Goal: Task Accomplishment & Management: Manage account settings

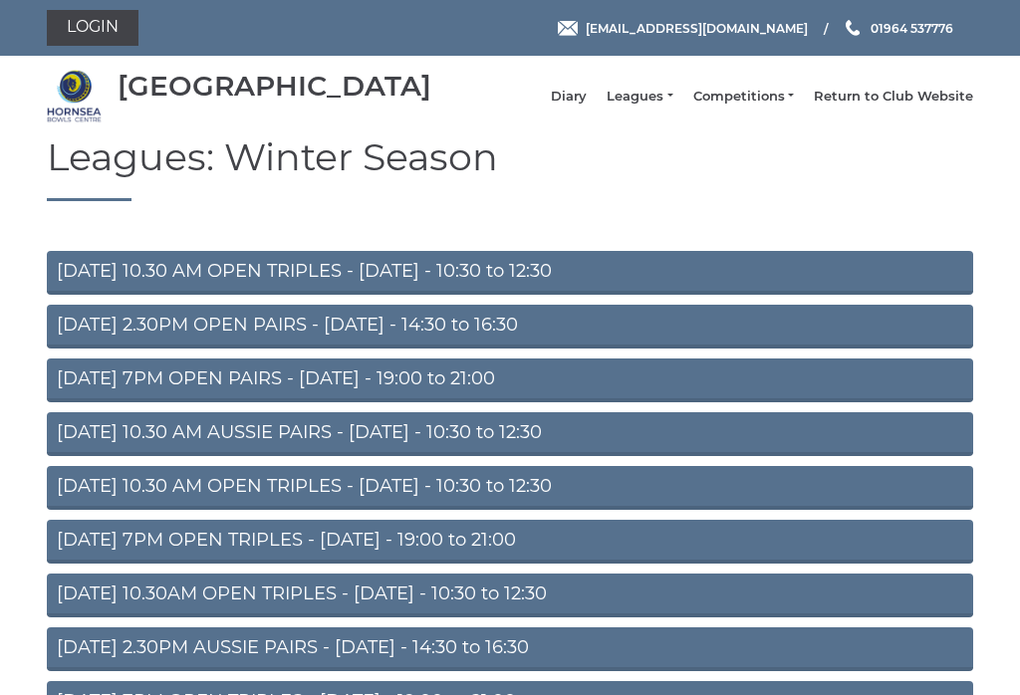
click at [662, 103] on link "Leagues" at bounding box center [640, 97] width 66 height 18
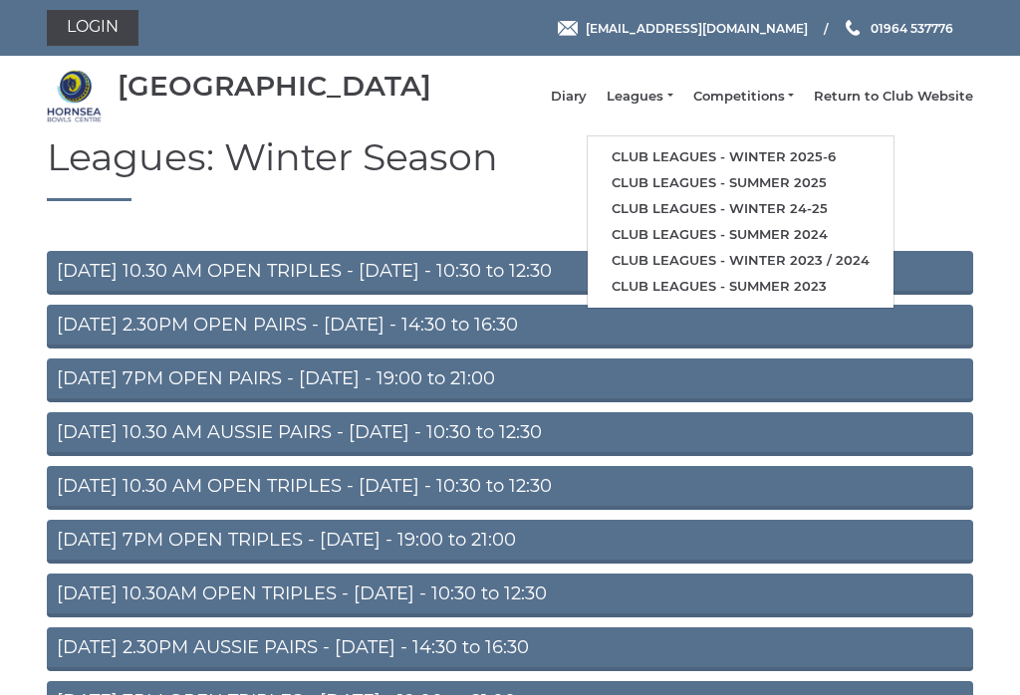
click at [791, 154] on link "Club leagues - Winter 2025-6" at bounding box center [741, 157] width 306 height 26
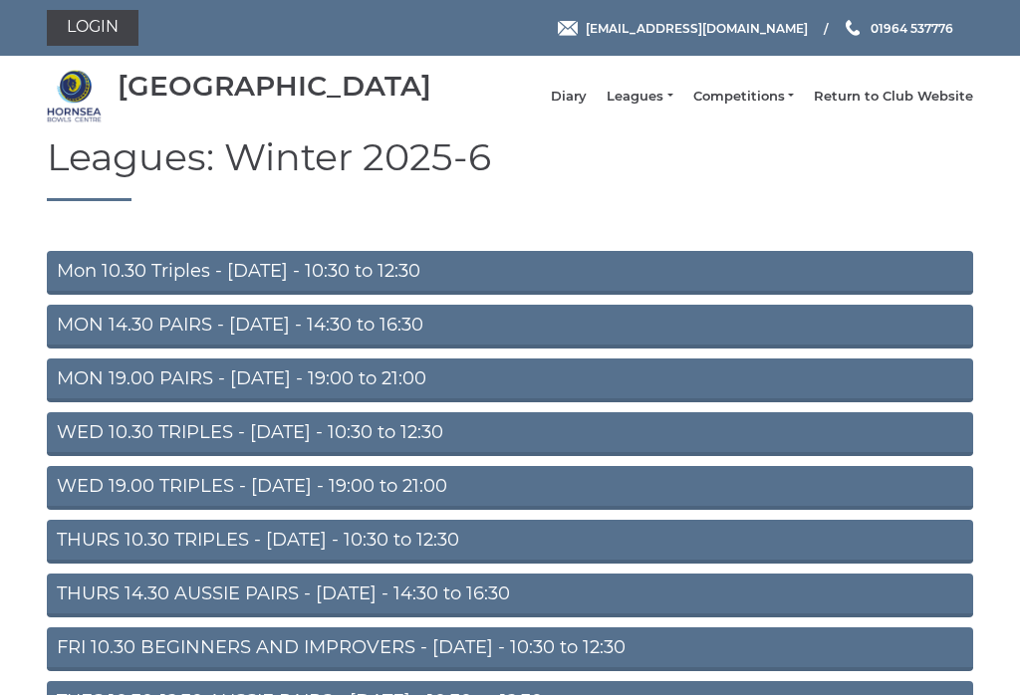
click at [74, 498] on link "WED 19.00 TRIPLES - Wednesday - 19:00 to 21:00" at bounding box center [510, 488] width 926 height 44
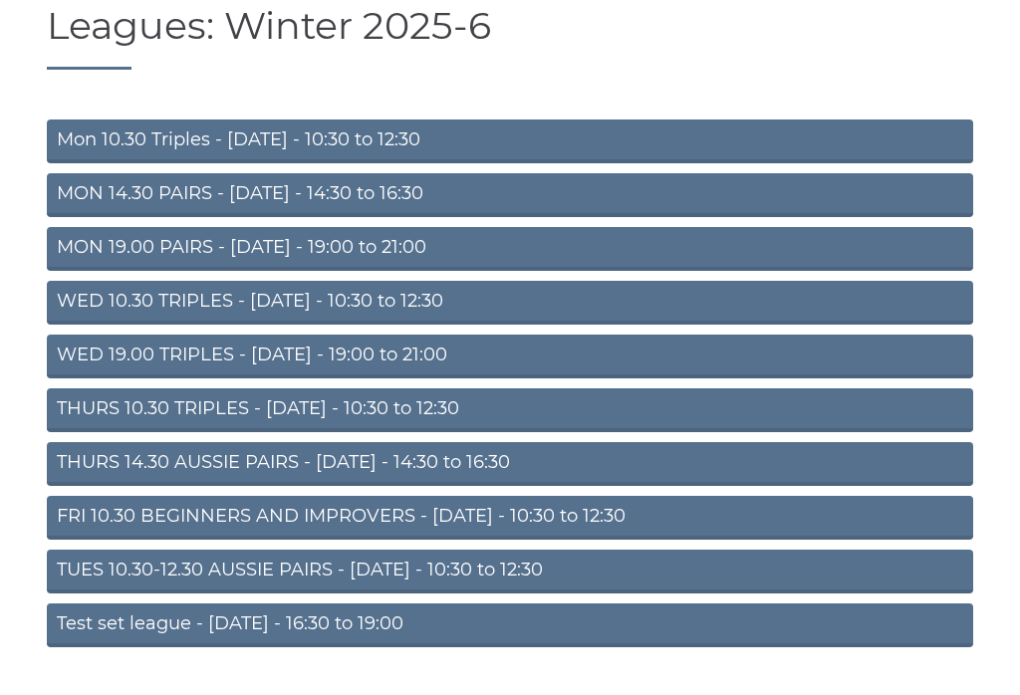
scroll to position [132, 0]
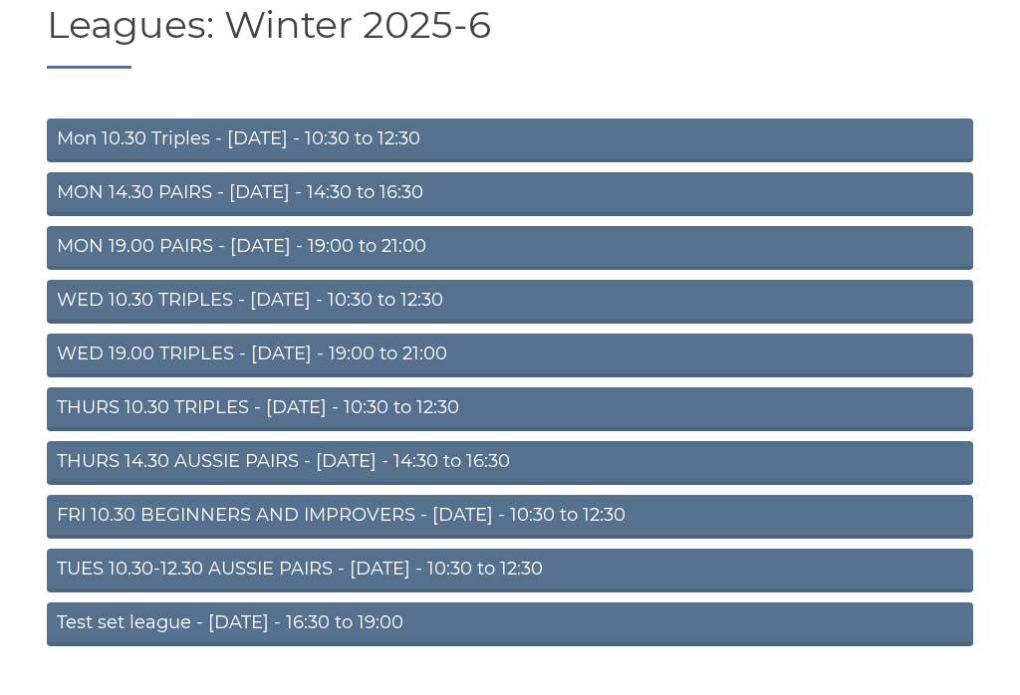
click at [73, 470] on link "THURS 14.30 AUSSIE PAIRS - Thursday - 14:30 to 16:30" at bounding box center [510, 463] width 926 height 44
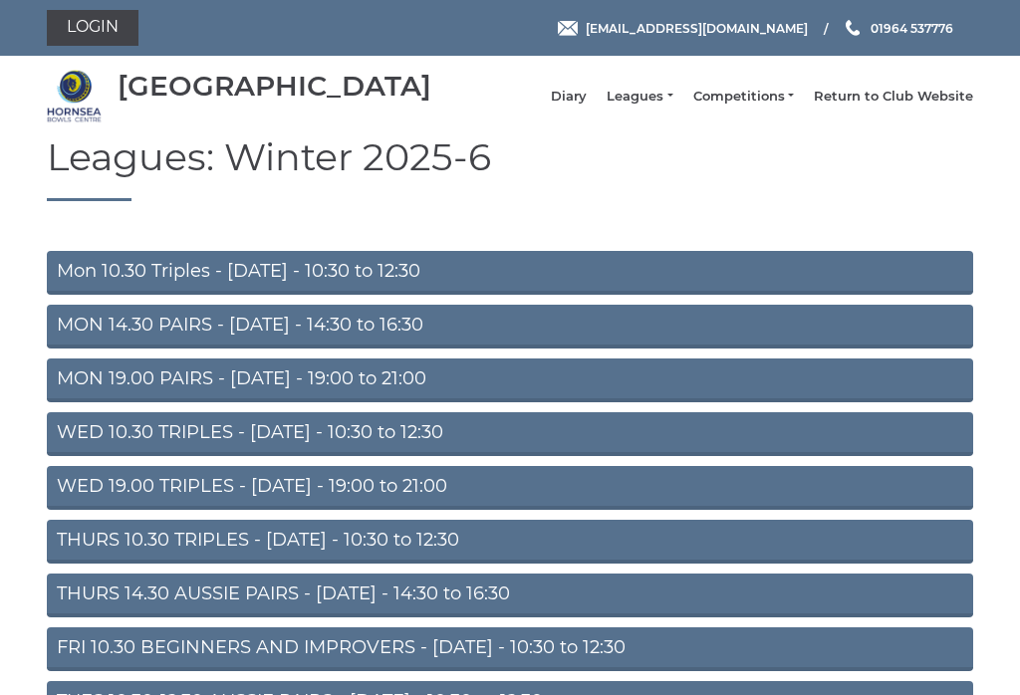
scroll to position [163, 0]
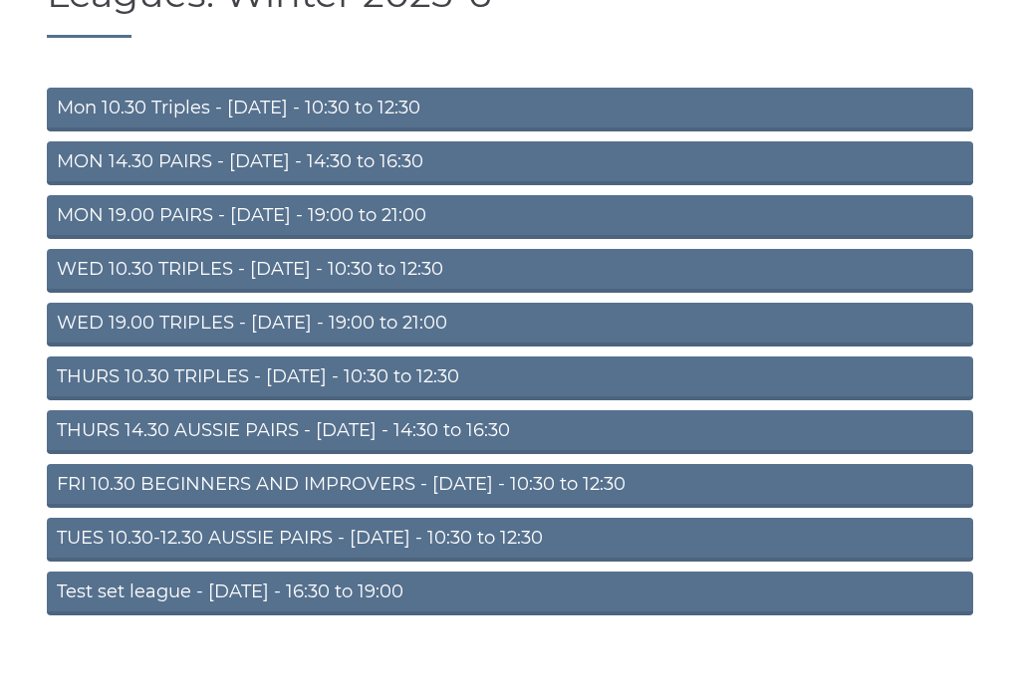
click at [72, 551] on link "TUES 10.30-12.30 AUSSIE PAIRS - [DATE] - 10:30 to 12:30" at bounding box center [510, 540] width 926 height 44
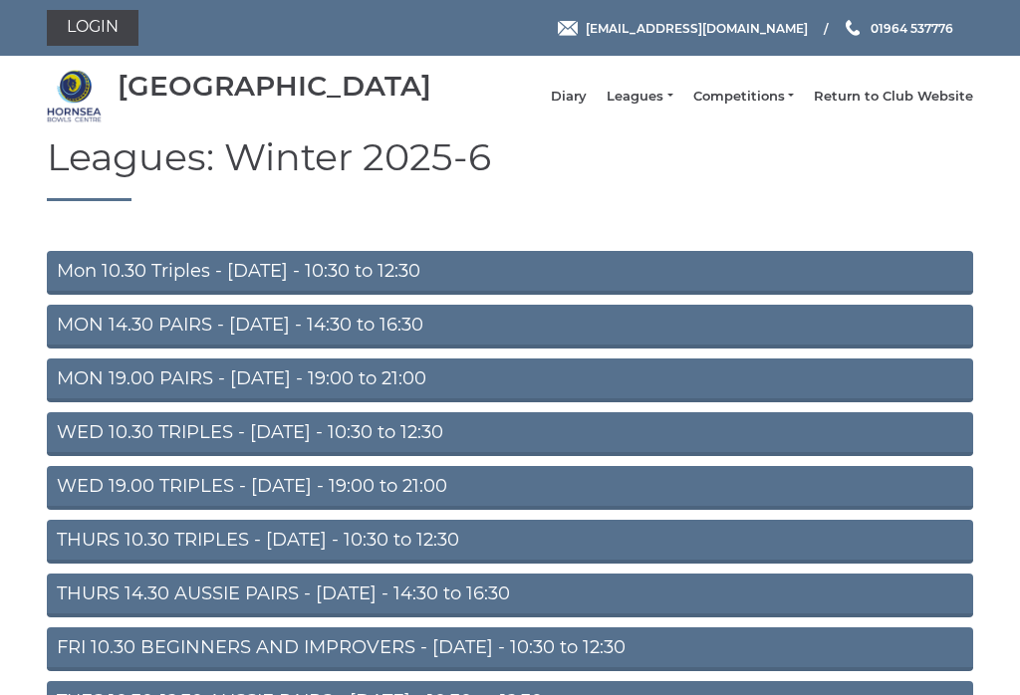
scroll to position [163, 0]
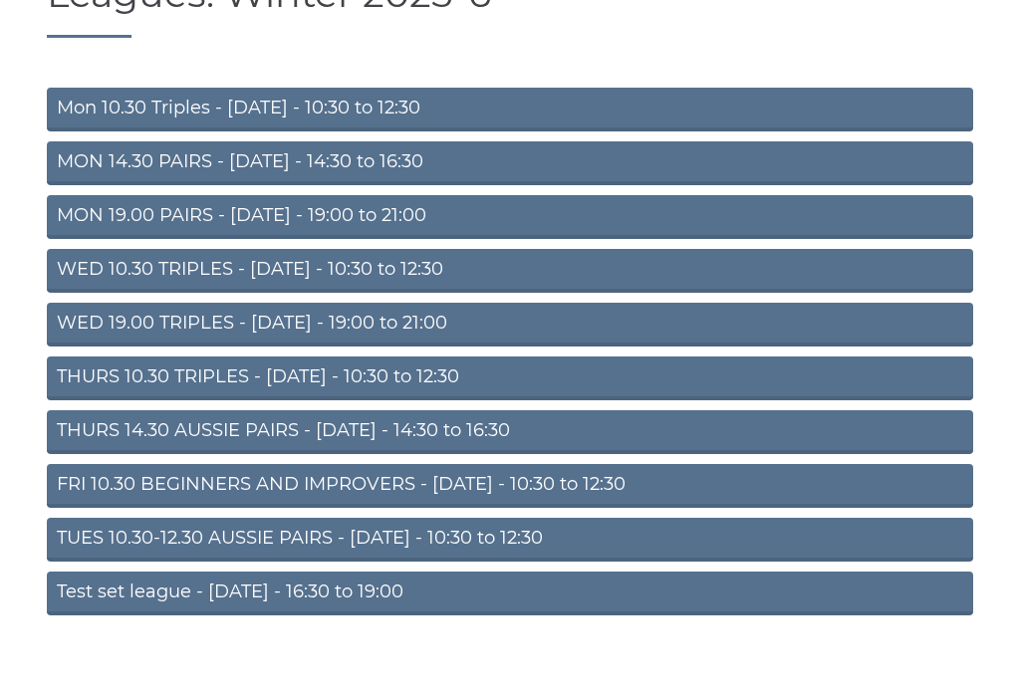
click at [75, 379] on link "THURS 10.30 TRIPLES - [DATE] - 10:30 to 12:30" at bounding box center [510, 379] width 926 height 44
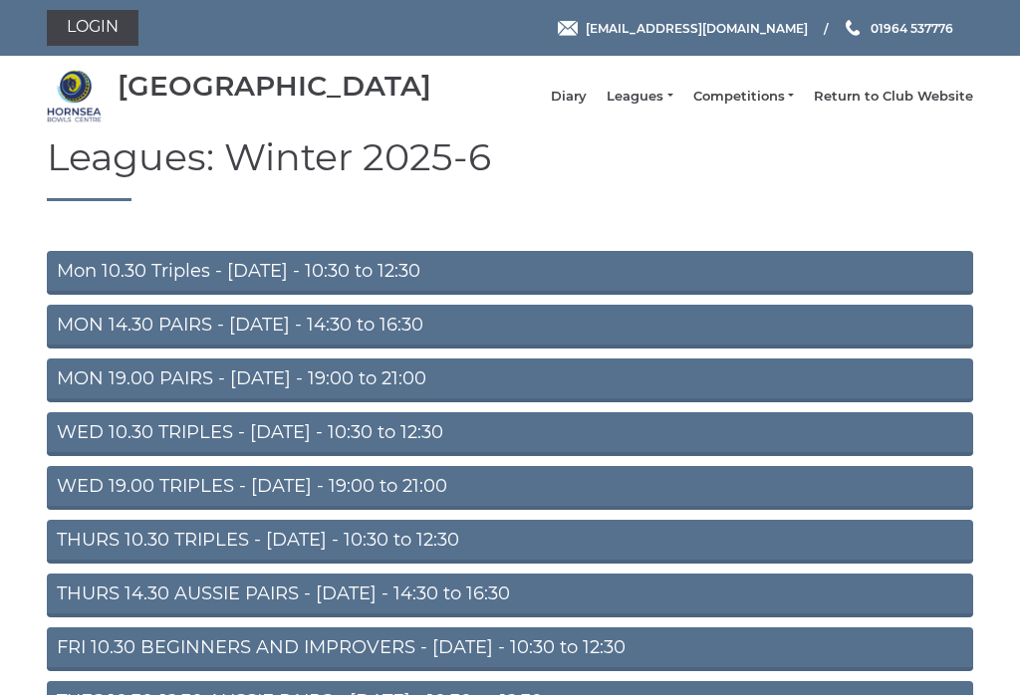
scroll to position [163, 0]
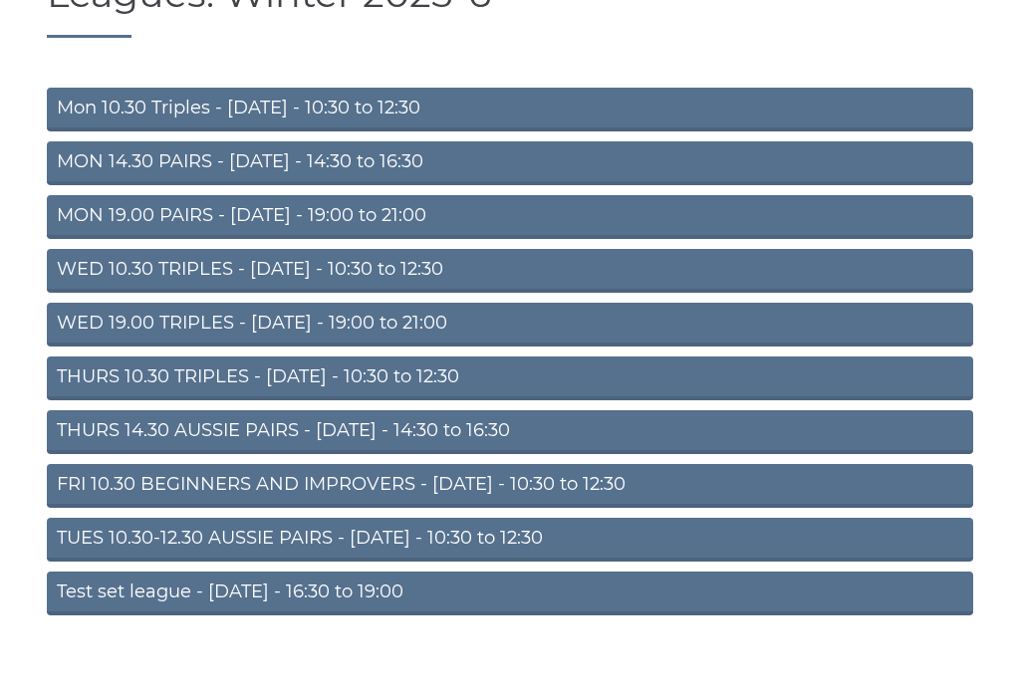
click at [88, 331] on link "WED 19.00 TRIPLES - Wednesday - 19:00 to 21:00" at bounding box center [510, 325] width 926 height 44
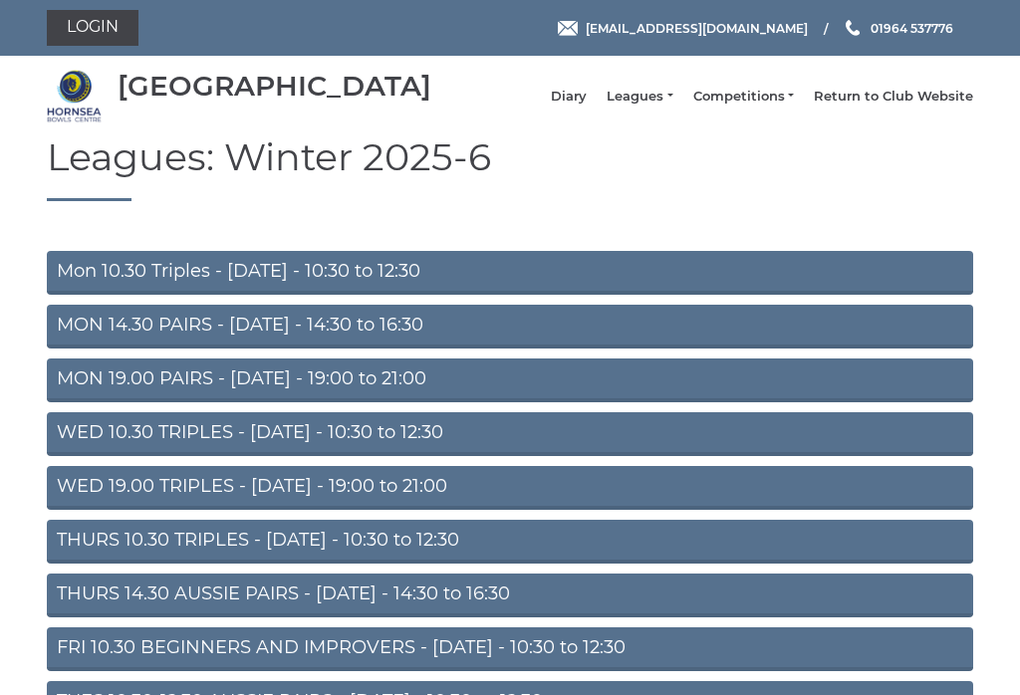
scroll to position [163, 0]
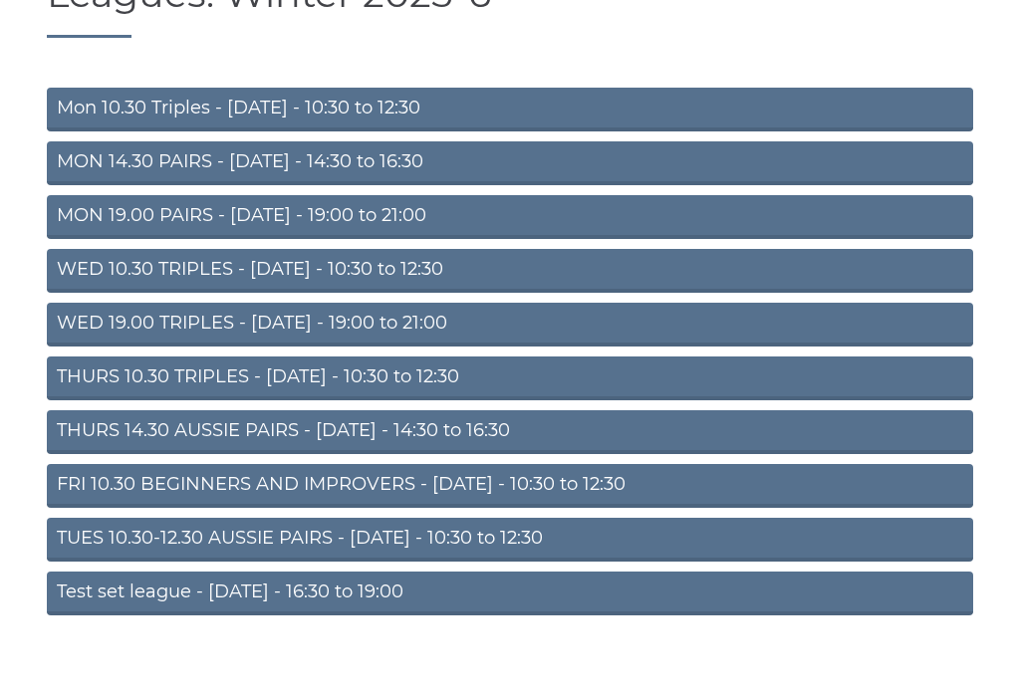
click at [83, 276] on link "WED 10.30 TRIPLES - Wednesday - 10:30 to 12:30" at bounding box center [510, 271] width 926 height 44
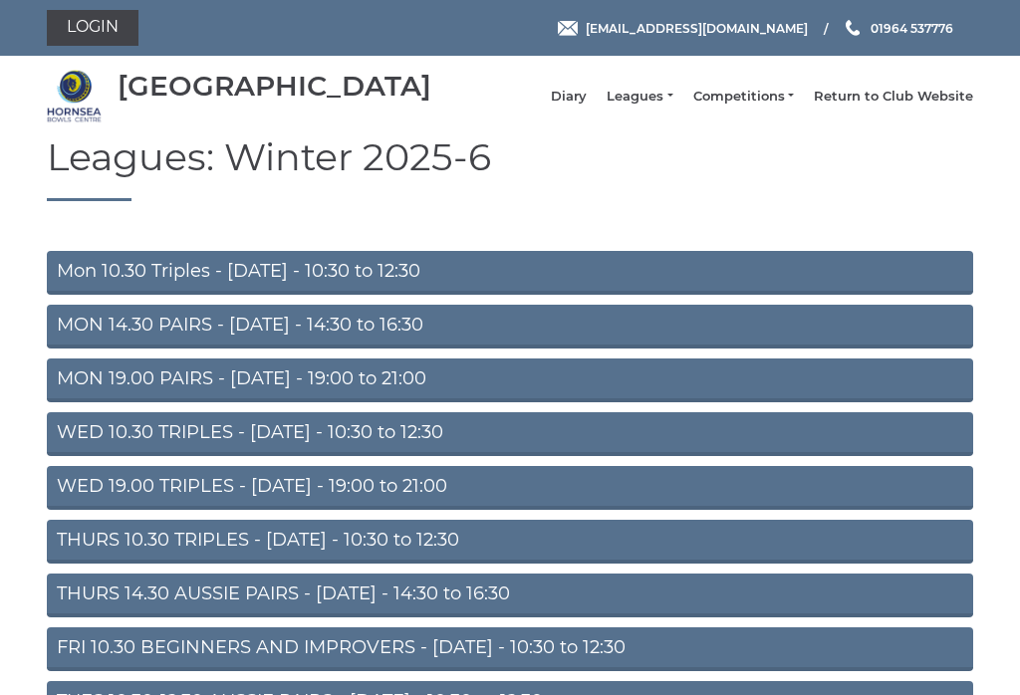
scroll to position [163, 0]
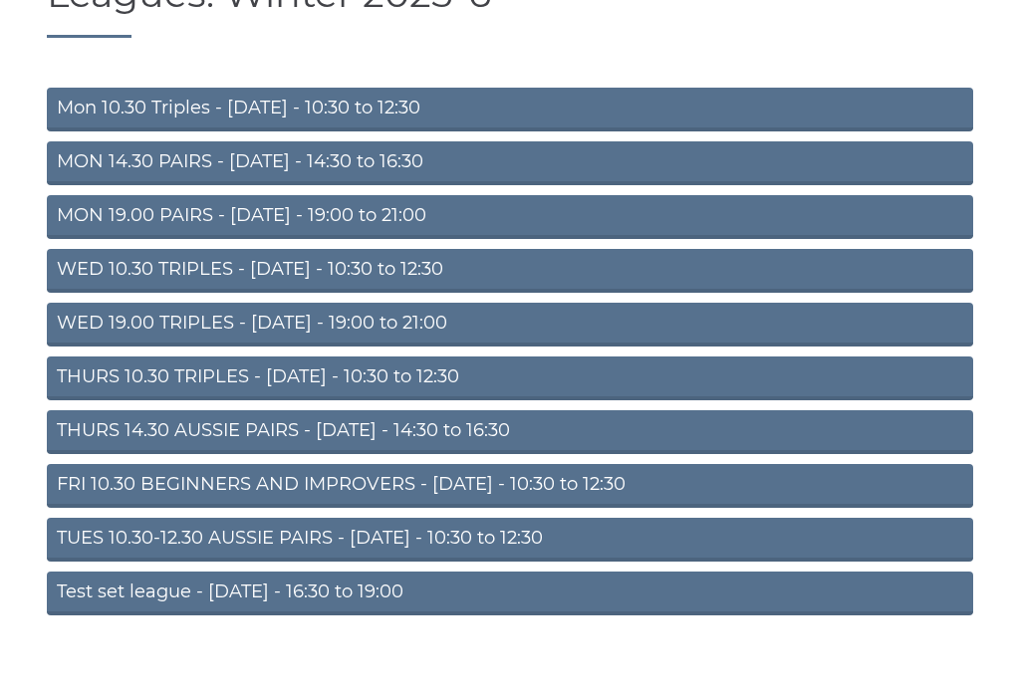
click at [81, 209] on link "MON 19.00 PAIRS - [DATE] - 19:00 to 21:00" at bounding box center [510, 217] width 926 height 44
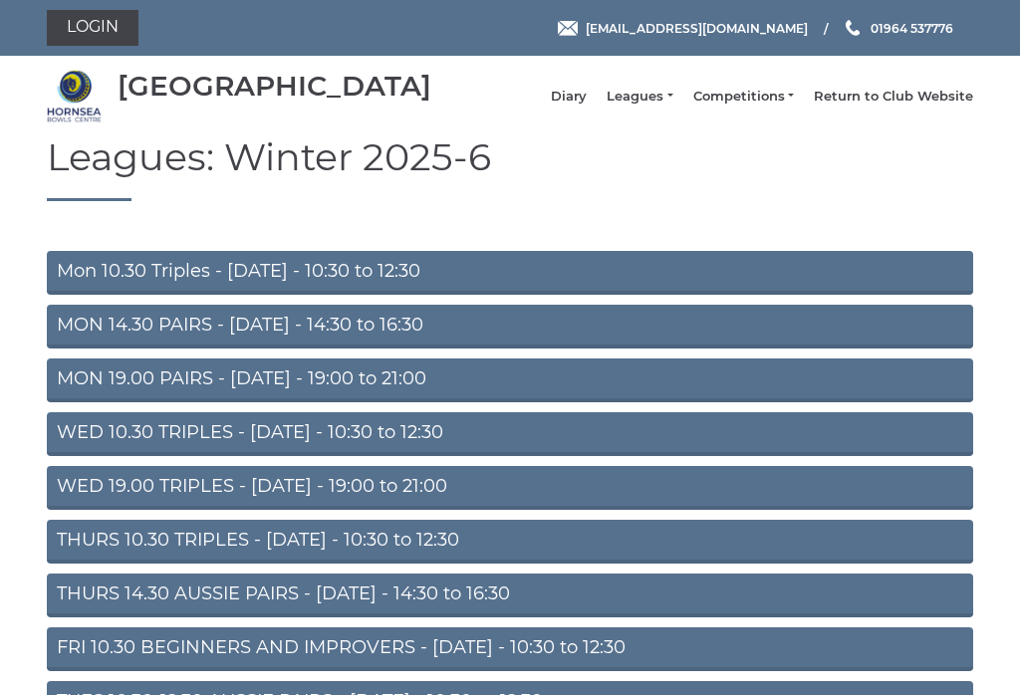
scroll to position [163, 0]
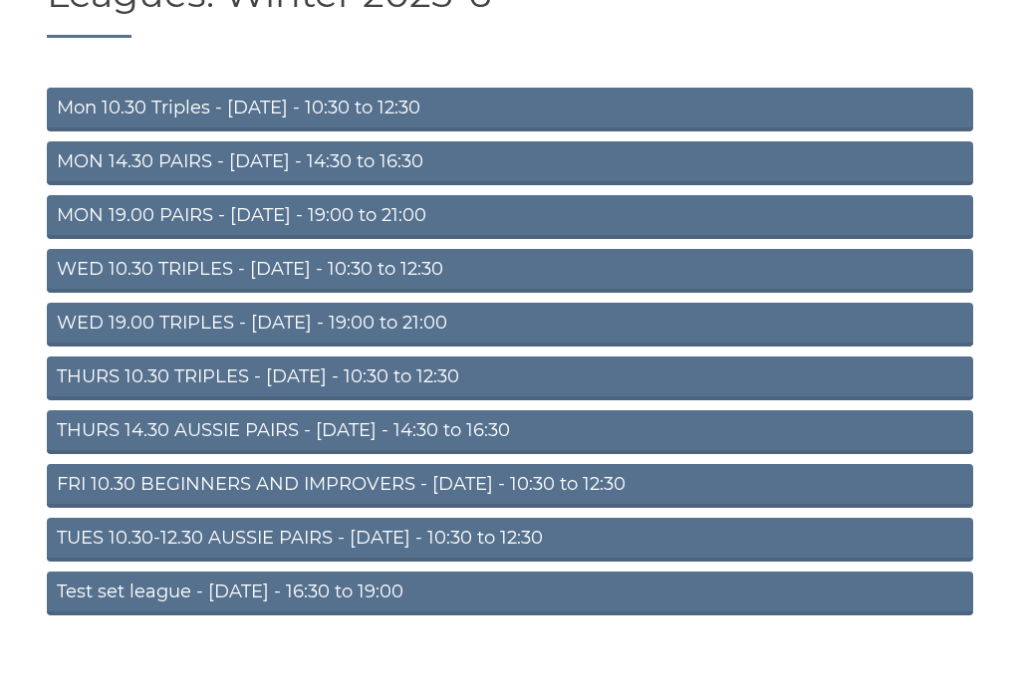
click at [87, 167] on link "MON 14.30 PAIRS - Monday - 14:30 to 16:30" at bounding box center [510, 163] width 926 height 44
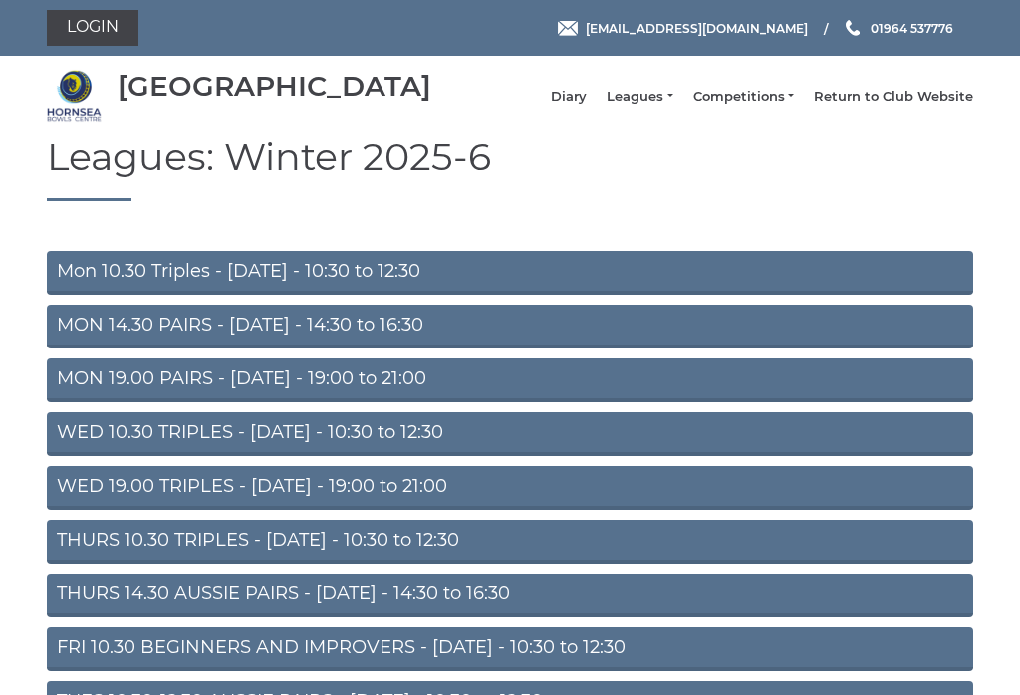
scroll to position [163, 0]
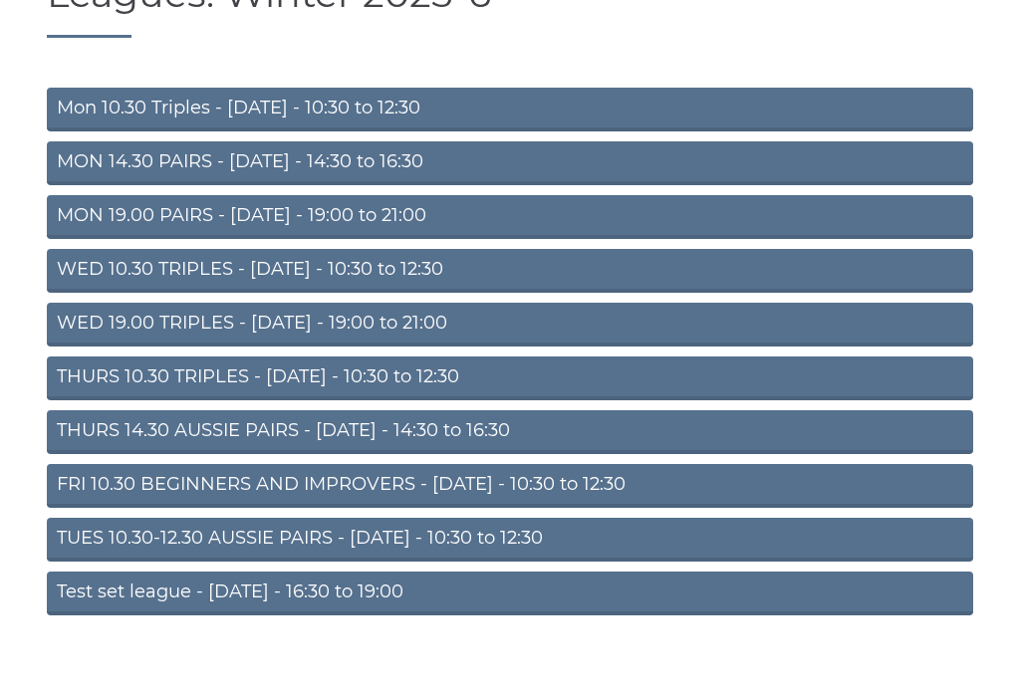
click at [91, 113] on link "Mon 10.30 Triples - [DATE] - 10:30 to 12:30" at bounding box center [510, 110] width 926 height 44
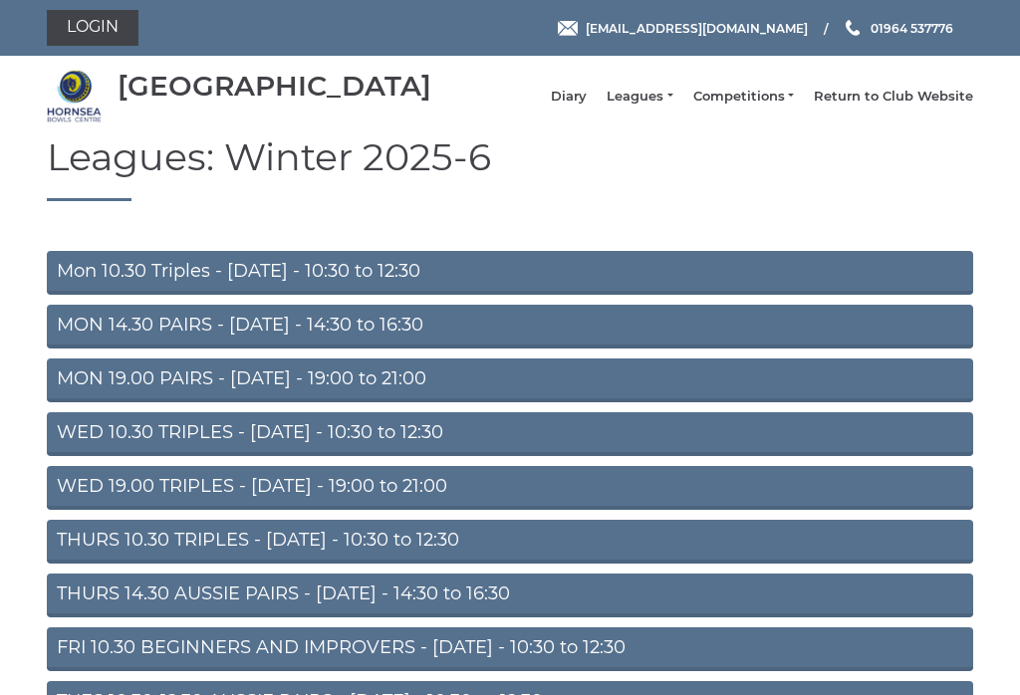
click at [81, 27] on link "Login" at bounding box center [93, 28] width 92 height 36
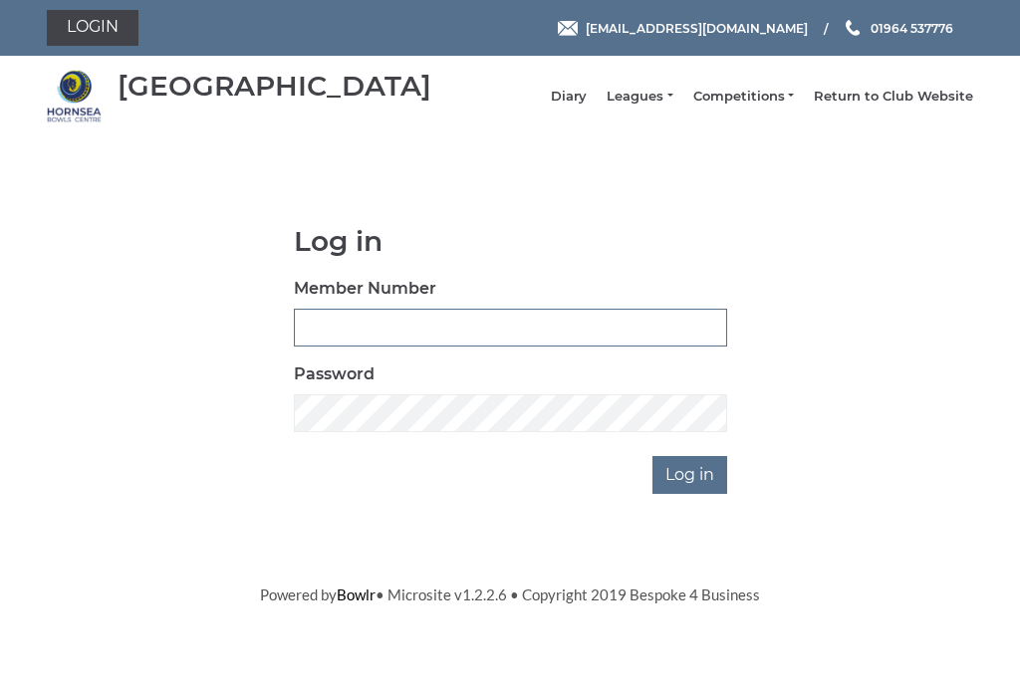
type input "0046"
click at [691, 489] on input "Log in" at bounding box center [690, 475] width 75 height 38
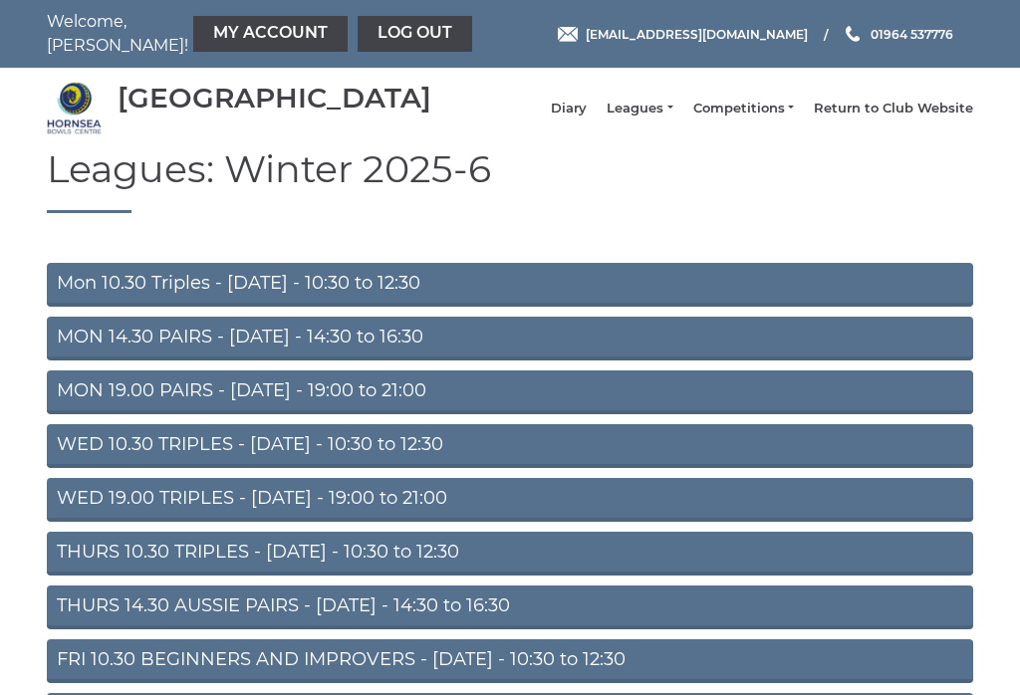
click at [193, 39] on link "My Account" at bounding box center [270, 34] width 154 height 36
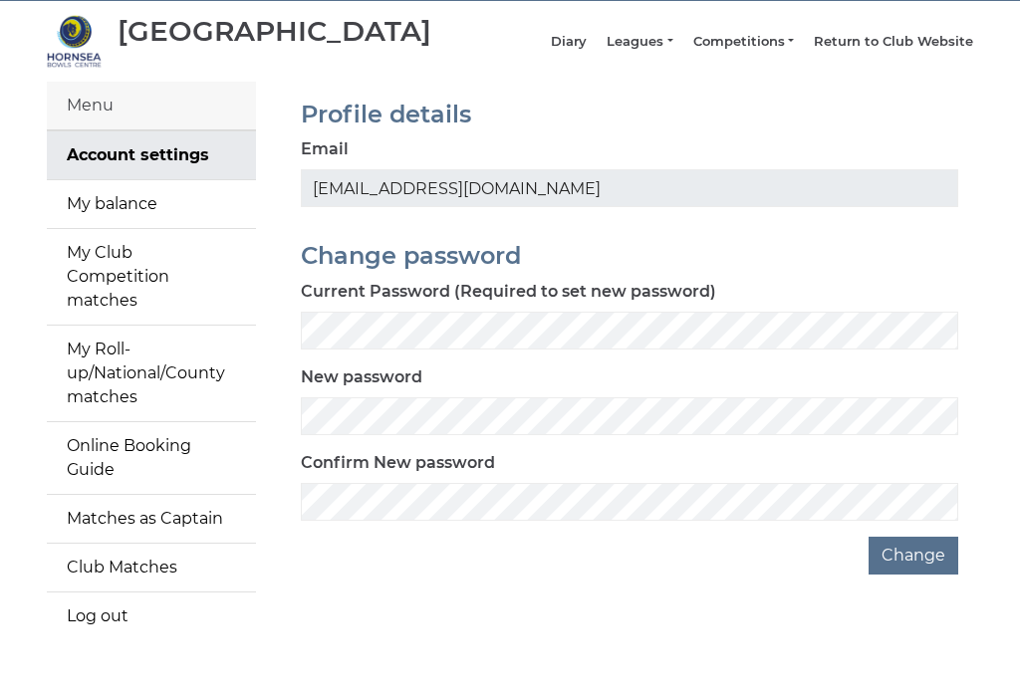
scroll to position [84, 0]
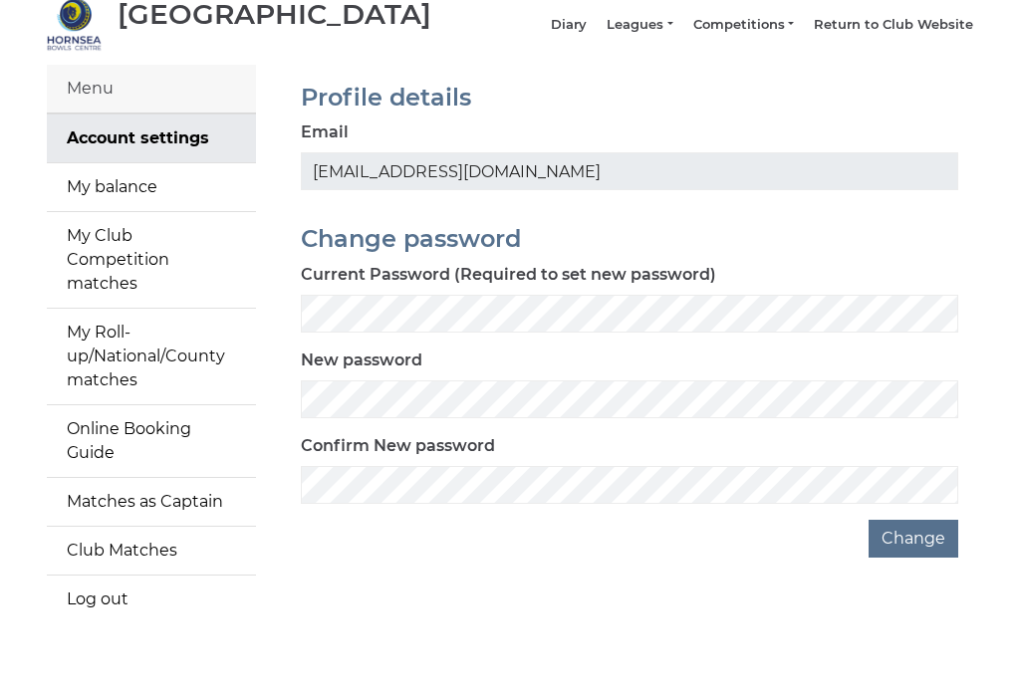
click at [102, 202] on link "My balance" at bounding box center [151, 187] width 209 height 48
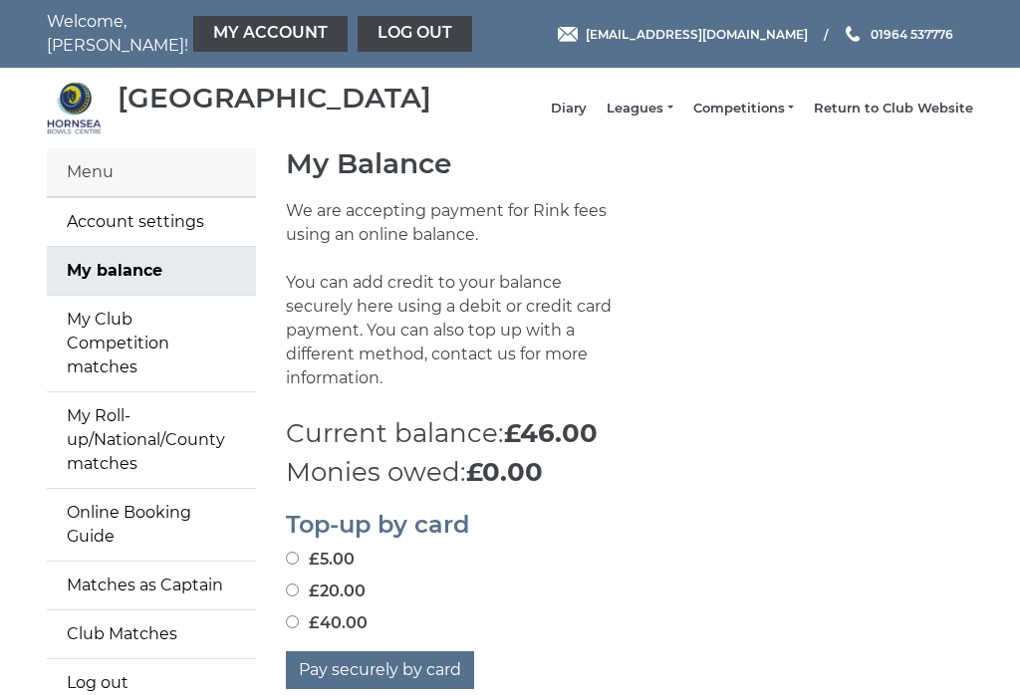
click at [358, 22] on link "Log out" at bounding box center [415, 34] width 115 height 36
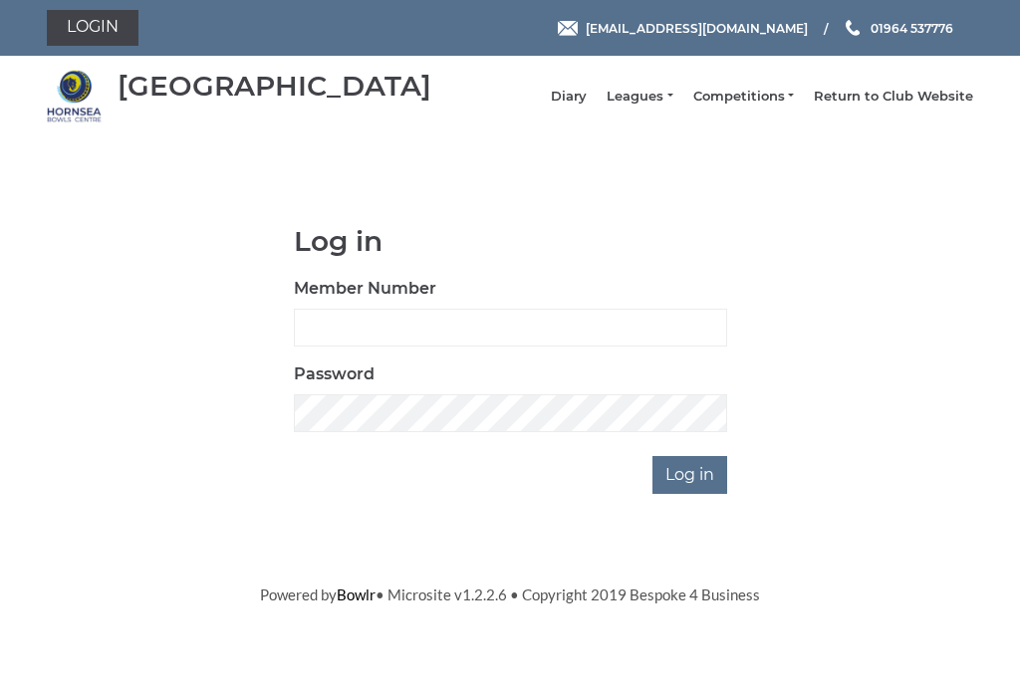
click at [666, 104] on link "Leagues" at bounding box center [640, 97] width 66 height 18
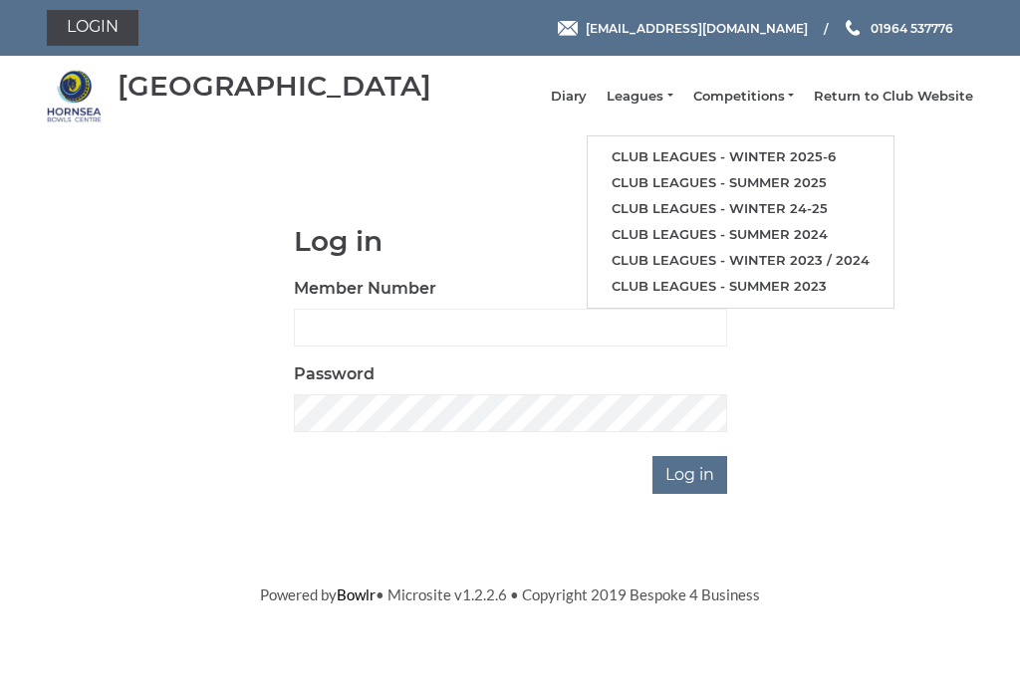
click at [830, 157] on link "Club leagues - Winter 2025-6" at bounding box center [741, 157] width 306 height 26
